Goal: Information Seeking & Learning: Find specific fact

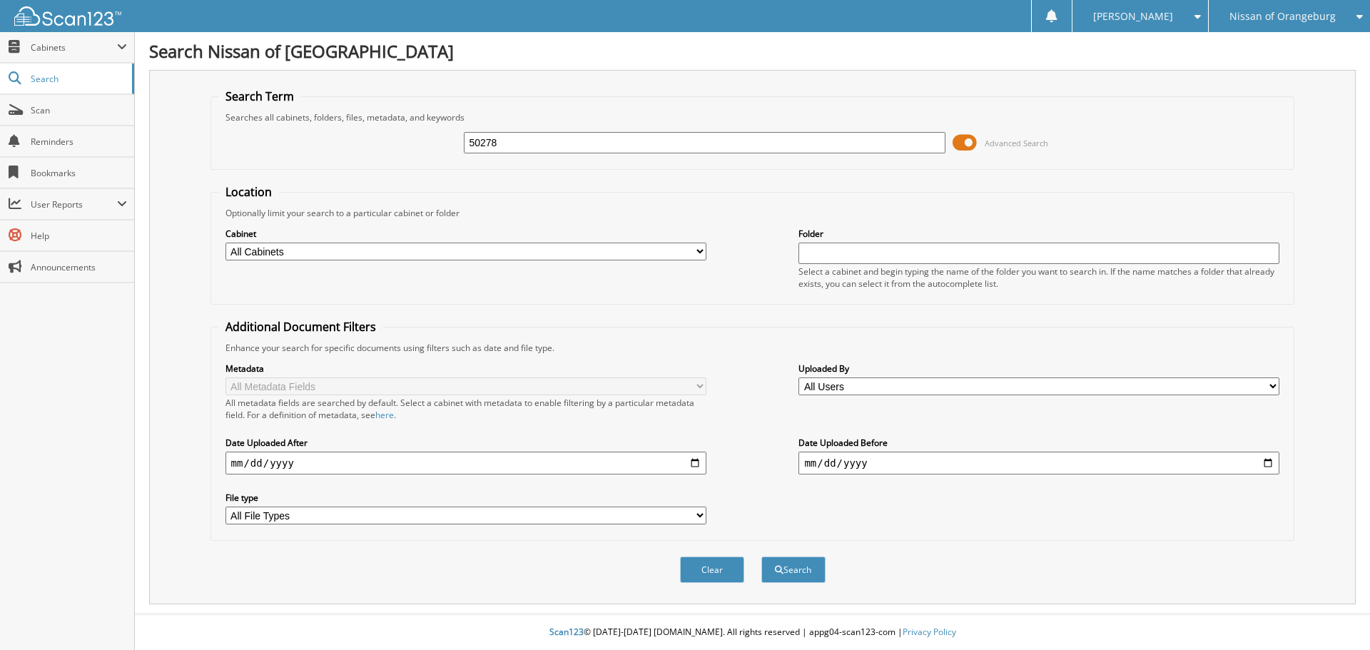
type input "50278"
click at [762, 557] on button "Search" at bounding box center [794, 570] width 64 height 26
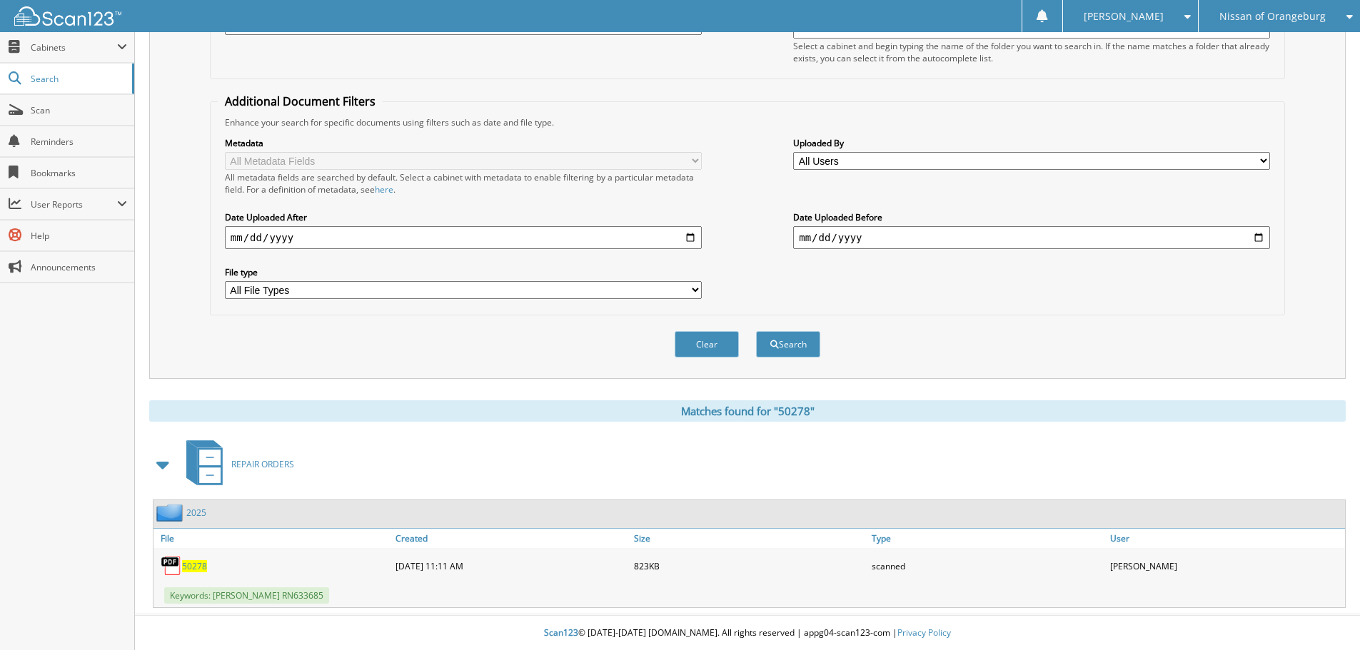
scroll to position [227, 0]
click at [202, 568] on span "50278" at bounding box center [194, 566] width 25 height 12
click at [654, 97] on fieldset "Additional Document Filters Enhance your search for specific documents using fi…" at bounding box center [747, 204] width 1075 height 222
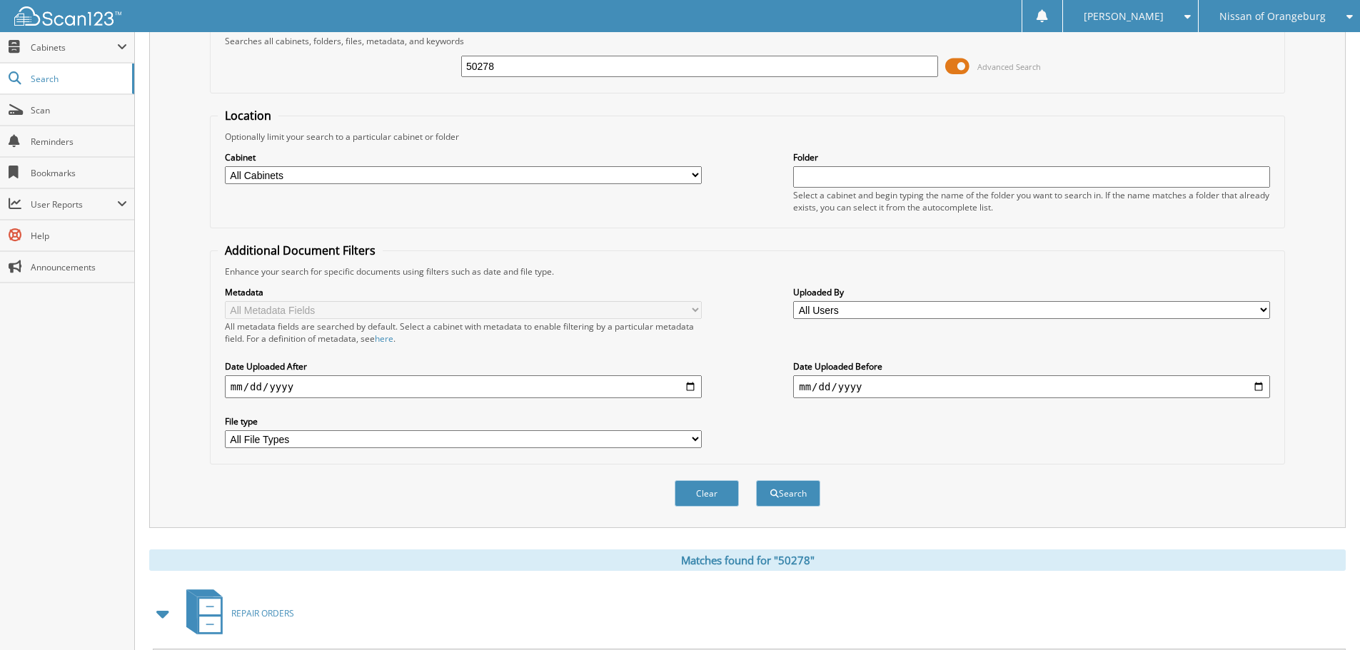
scroll to position [0, 0]
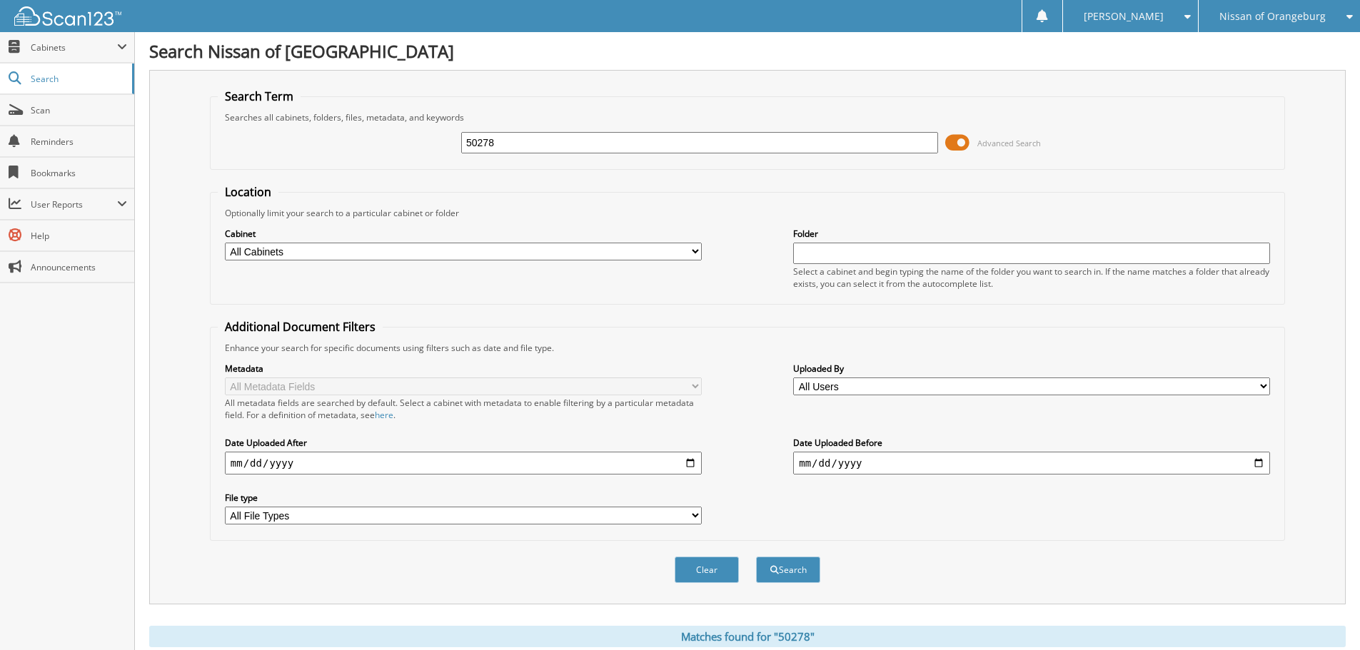
click at [580, 139] on input "50278" at bounding box center [699, 142] width 477 height 21
type input "50568"
click at [756, 557] on button "Search" at bounding box center [788, 570] width 64 height 26
click at [598, 141] on input "50568" at bounding box center [699, 142] width 477 height 21
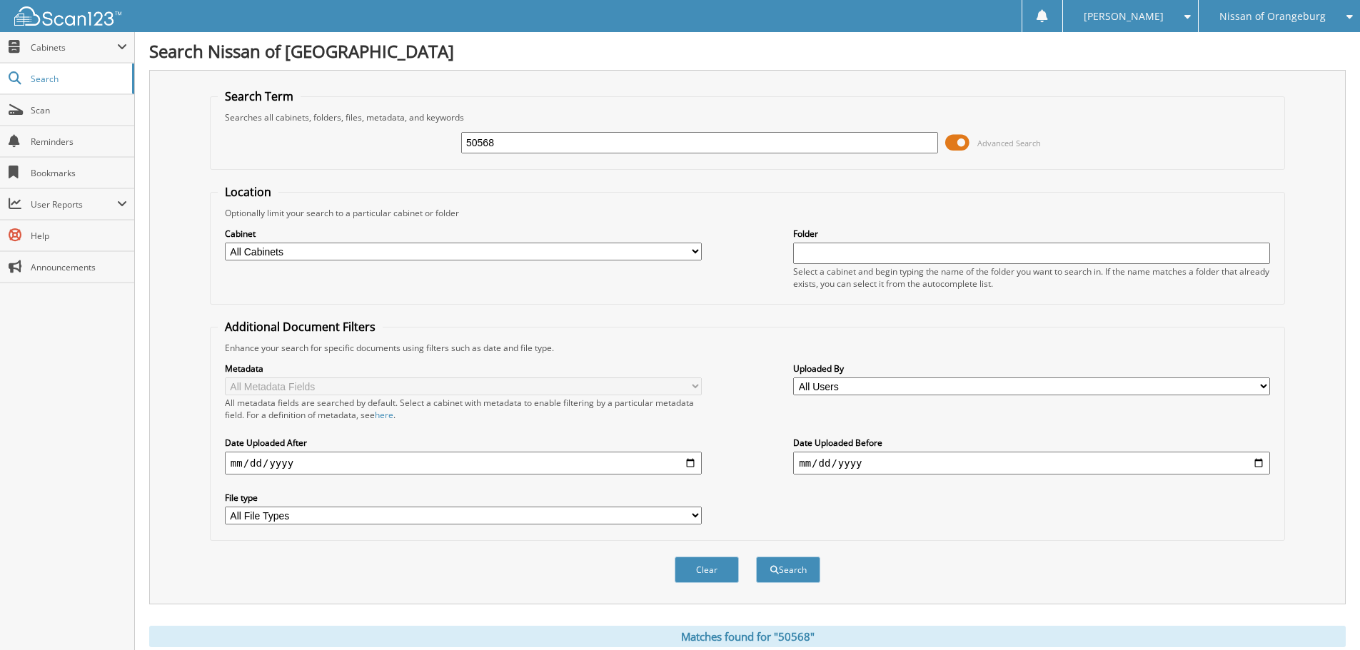
click at [597, 141] on input "50568" at bounding box center [699, 142] width 477 height 21
type input "51031"
click at [756, 557] on button "Search" at bounding box center [788, 570] width 64 height 26
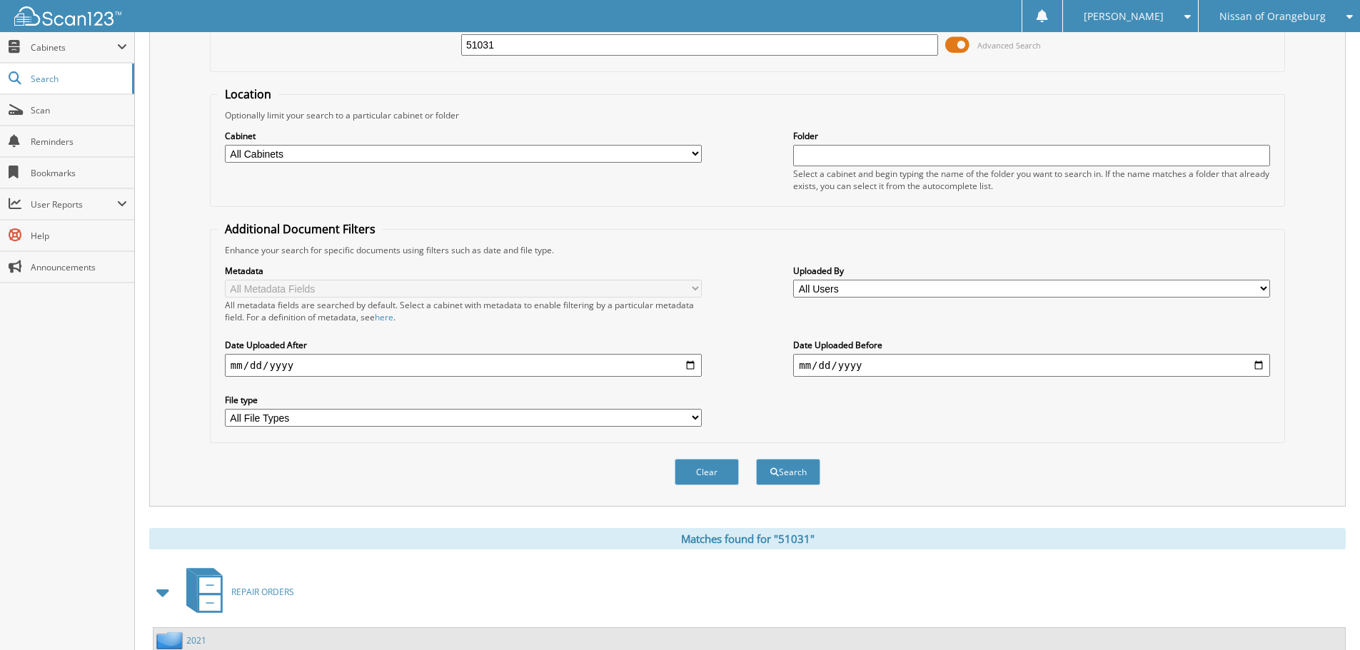
scroll to position [517, 0]
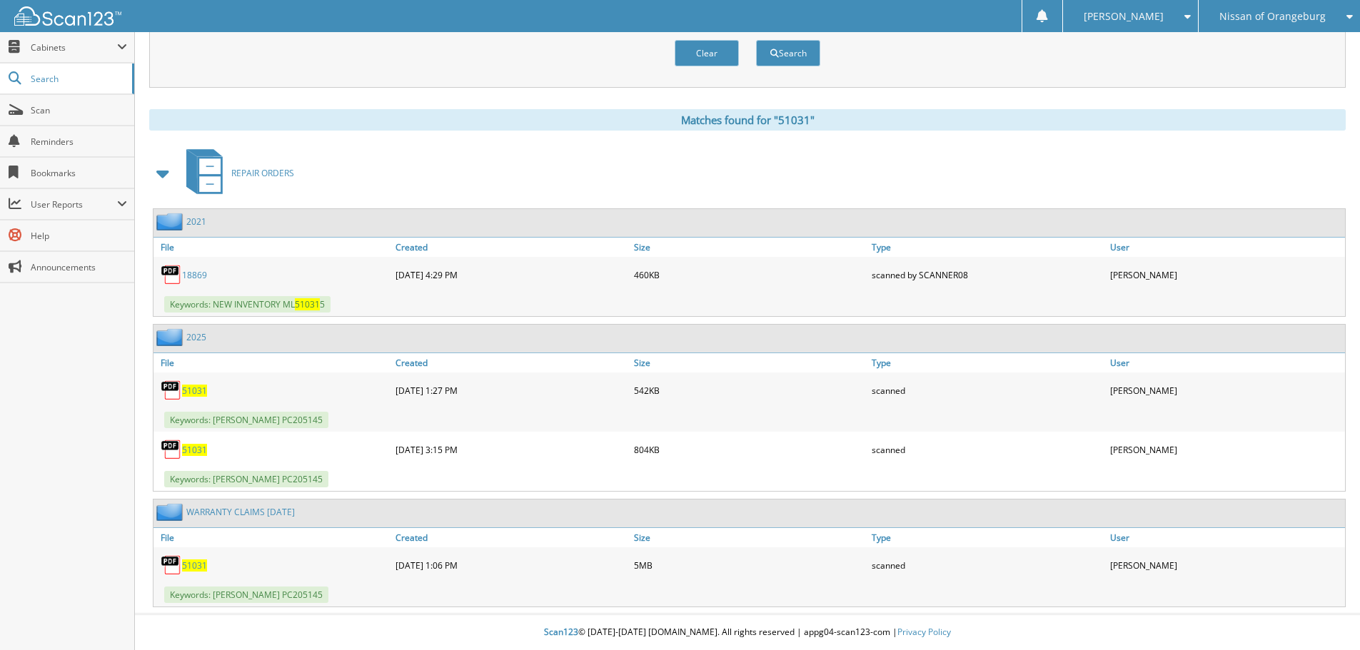
click at [188, 565] on span "51031" at bounding box center [194, 566] width 25 height 12
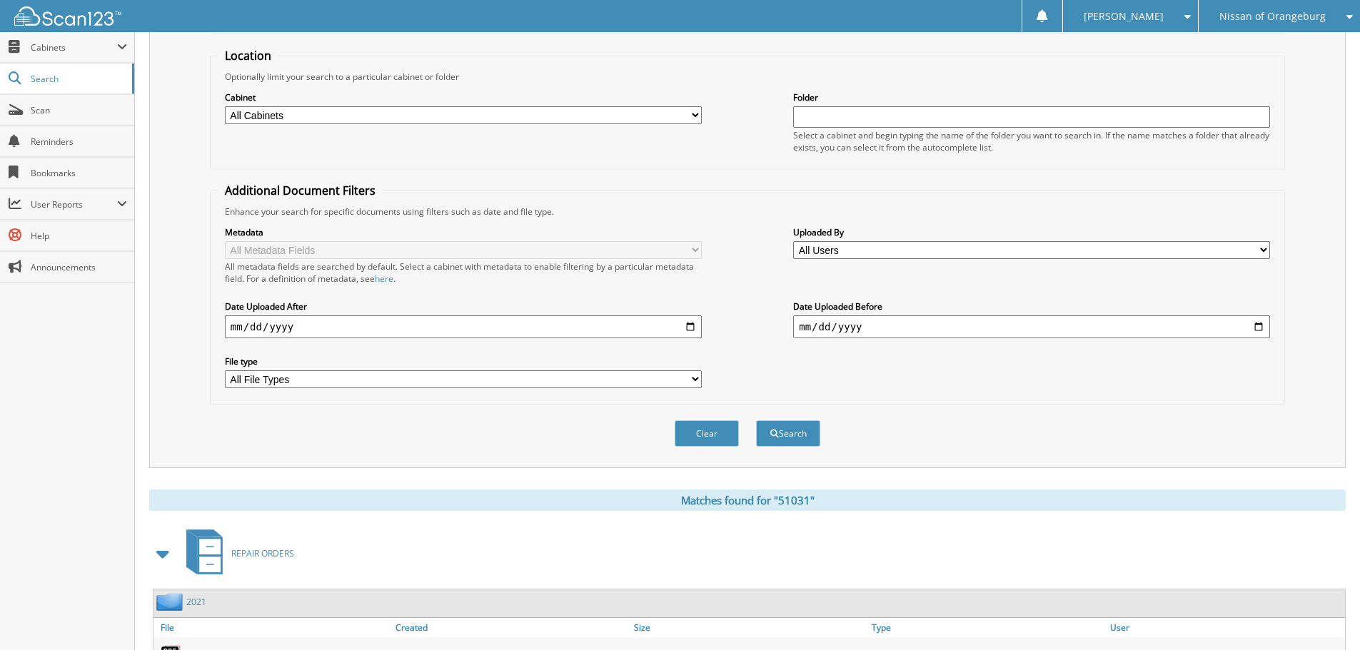
scroll to position [0, 0]
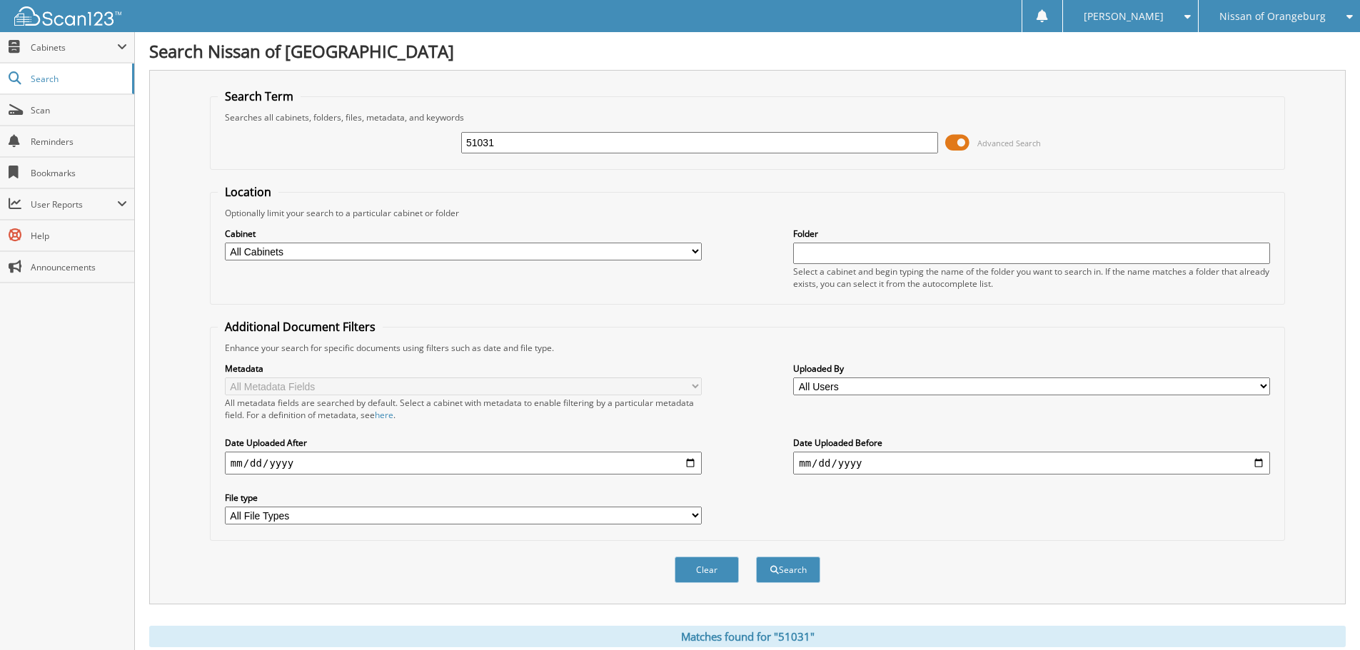
click at [677, 148] on input "51031" at bounding box center [699, 142] width 477 height 21
type input "51213"
click at [756, 557] on button "Search" at bounding box center [788, 570] width 64 height 26
click at [550, 141] on input "51213" at bounding box center [699, 142] width 477 height 21
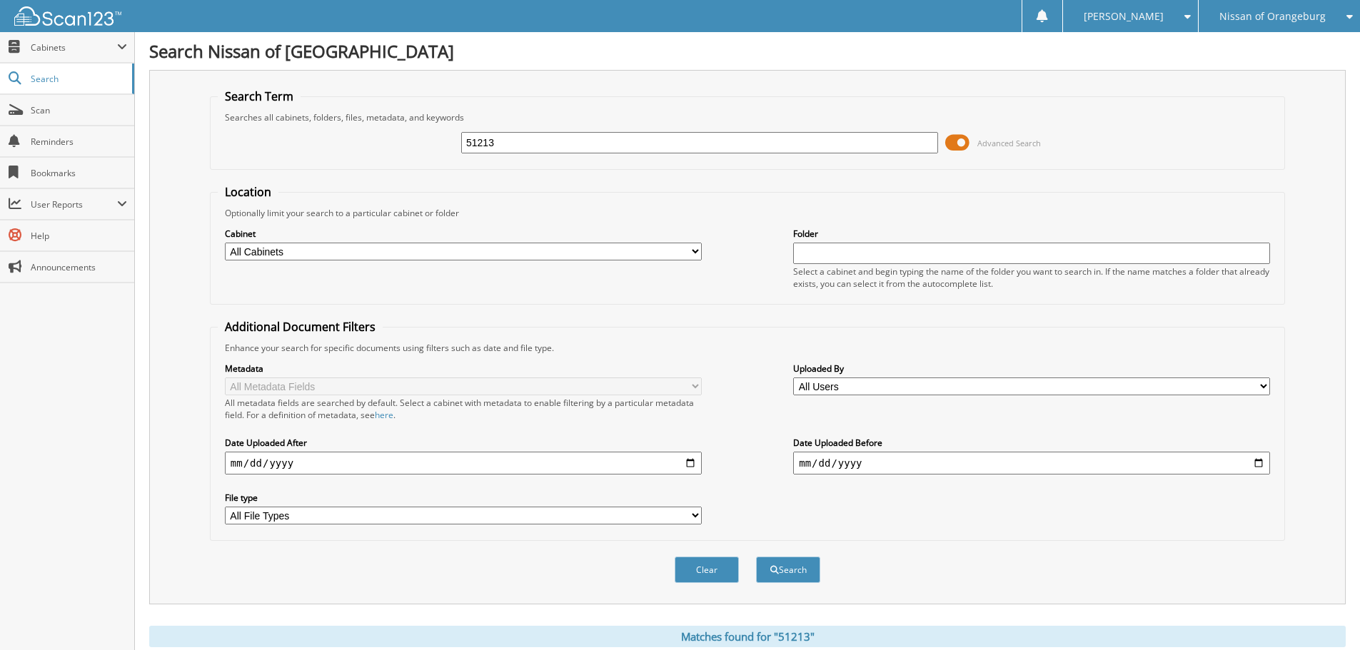
click at [548, 141] on input "51213" at bounding box center [699, 142] width 477 height 21
type input "51668"
click at [756, 557] on button "Search" at bounding box center [788, 570] width 64 height 26
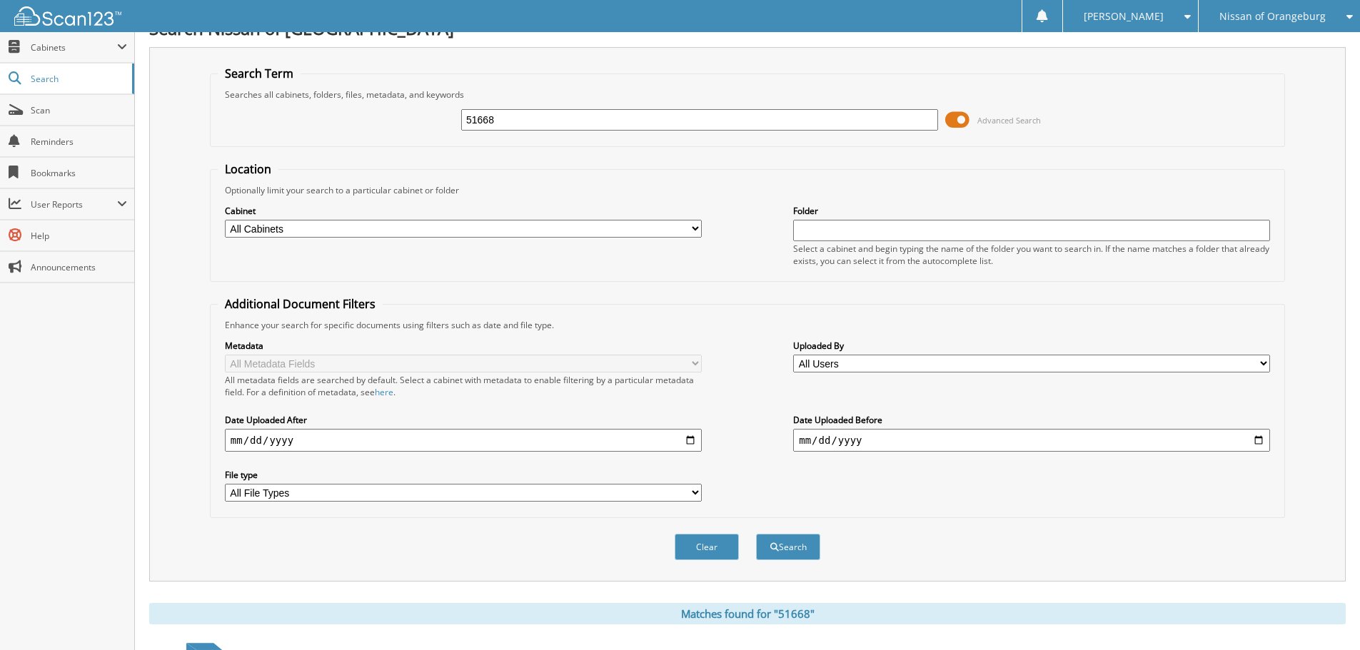
scroll to position [8, 0]
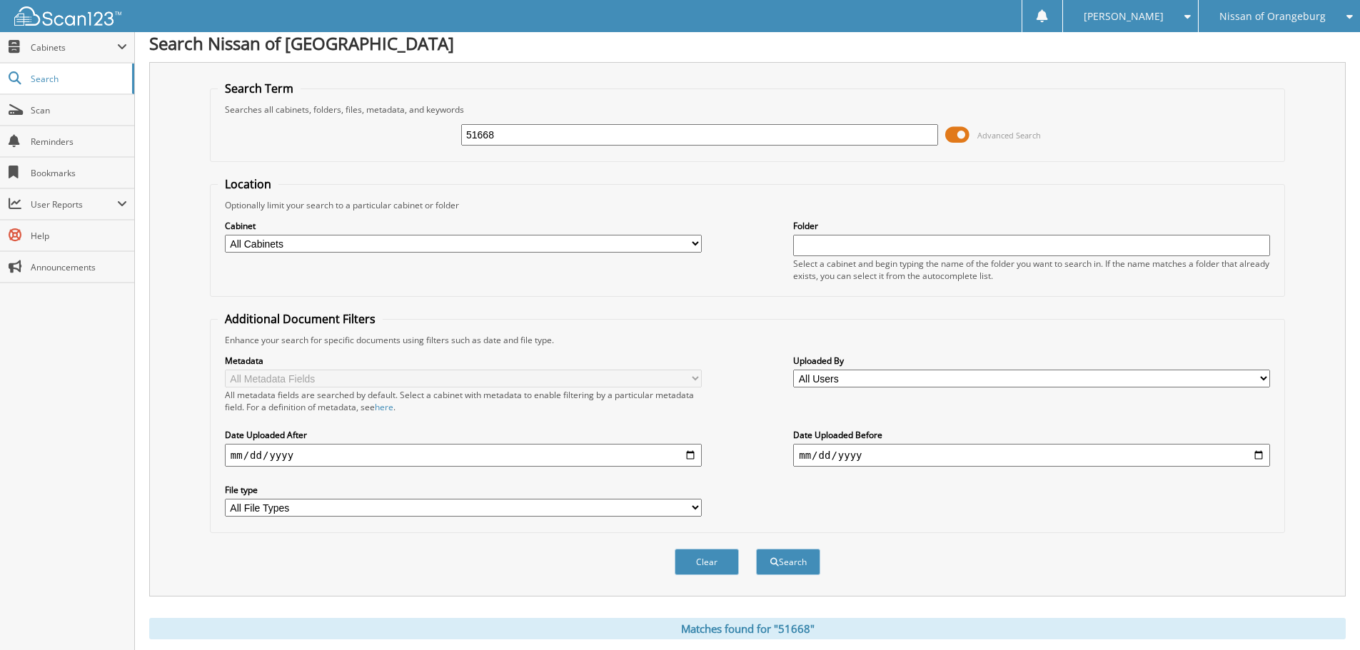
click at [551, 134] on input "51668" at bounding box center [699, 134] width 477 height 21
type input "63975"
click at [756, 549] on button "Search" at bounding box center [788, 562] width 64 height 26
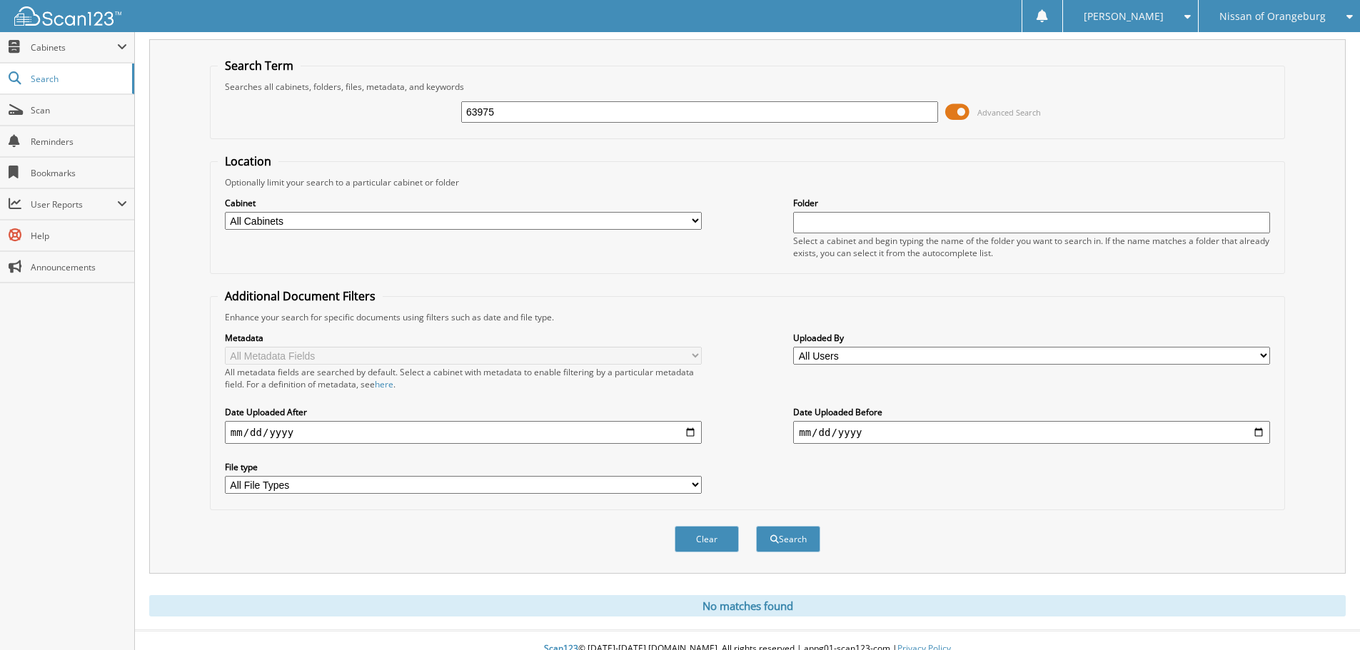
scroll to position [48, 0]
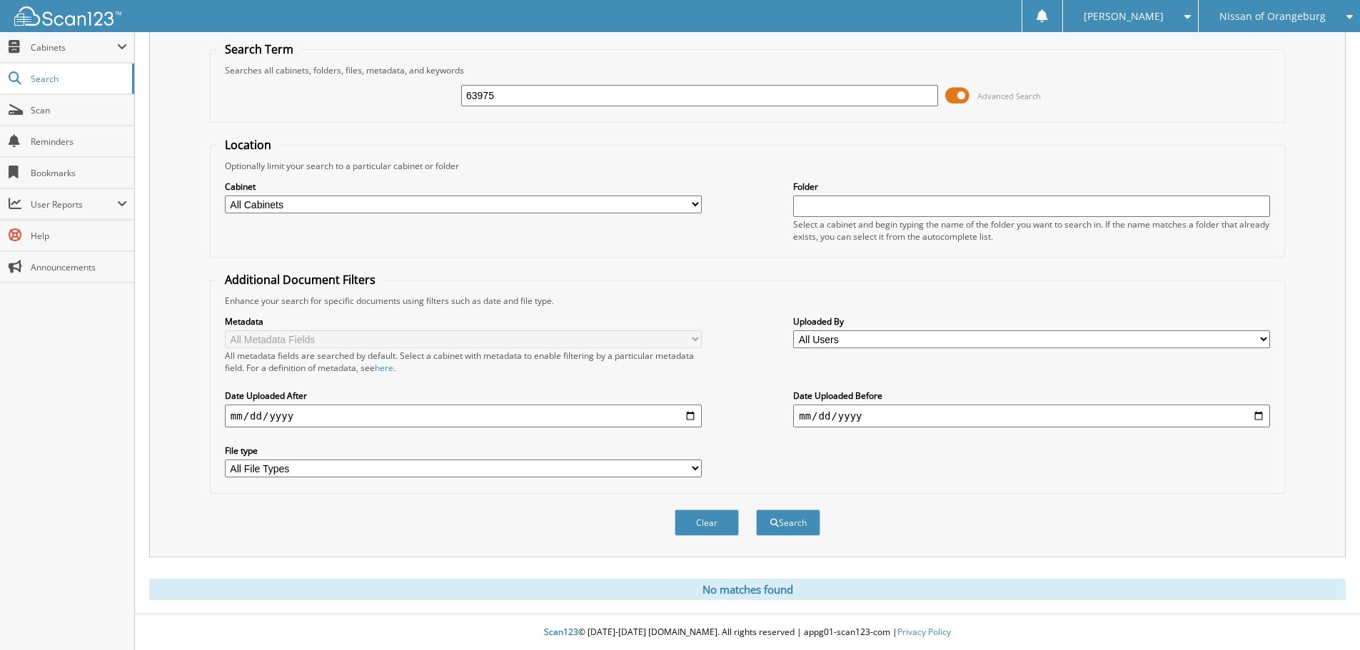
click at [1305, 16] on span "Nissan of Orangeburg" at bounding box center [1272, 16] width 106 height 9
click at [1182, 6] on div "[PERSON_NAME]" at bounding box center [1130, 16] width 121 height 32
click at [1171, 71] on link "Logout" at bounding box center [1130, 69] width 135 height 25
